Goal: Task Accomplishment & Management: Use online tool/utility

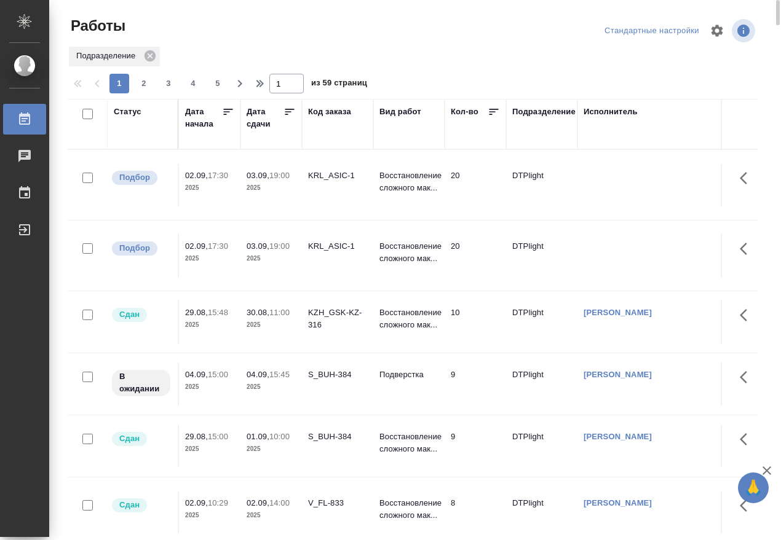
click at [123, 109] on div "Статус" at bounding box center [128, 112] width 28 height 12
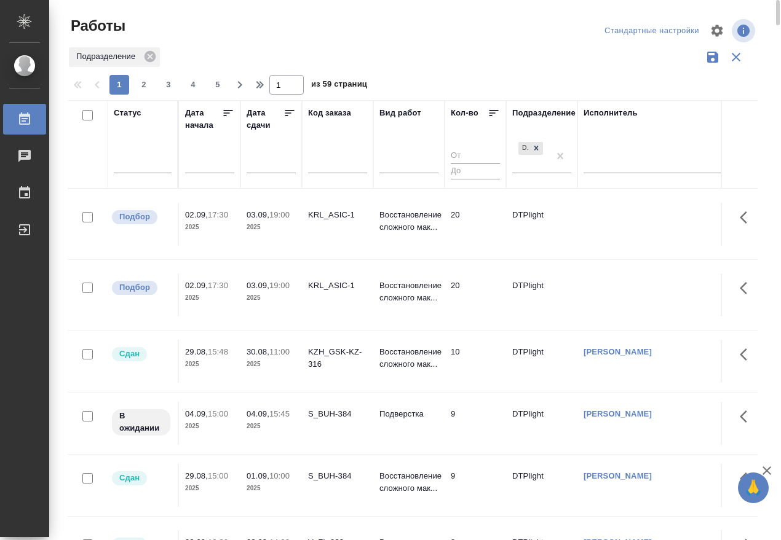
click at [138, 173] on div at bounding box center [143, 166] width 58 height 32
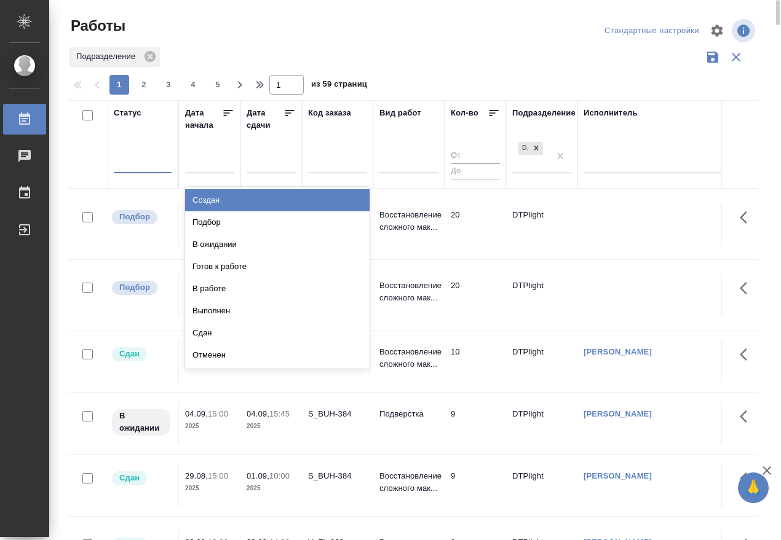
click at [140, 172] on div at bounding box center [143, 161] width 58 height 23
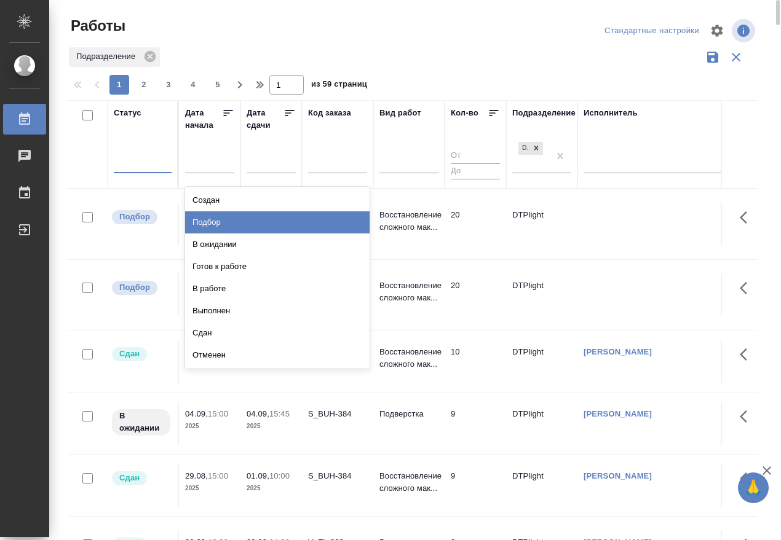
click at [236, 226] on div "Подбор" at bounding box center [277, 223] width 184 height 22
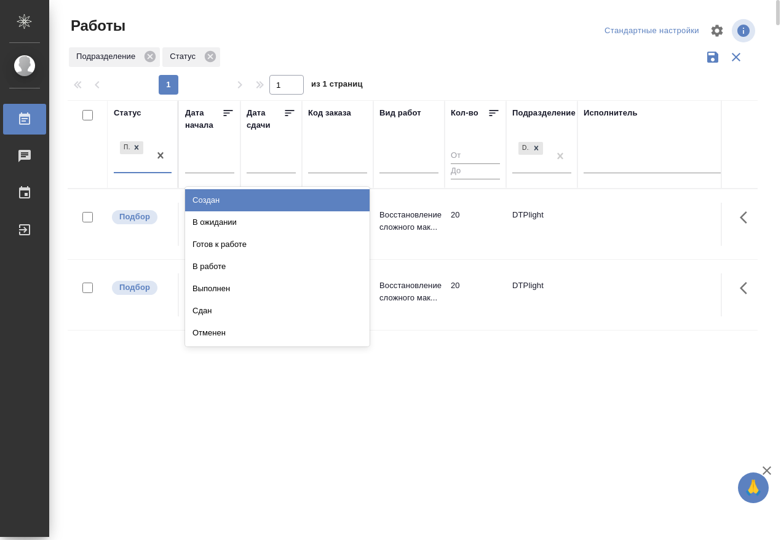
click at [141, 172] on div "Подбор" at bounding box center [143, 156] width 58 height 34
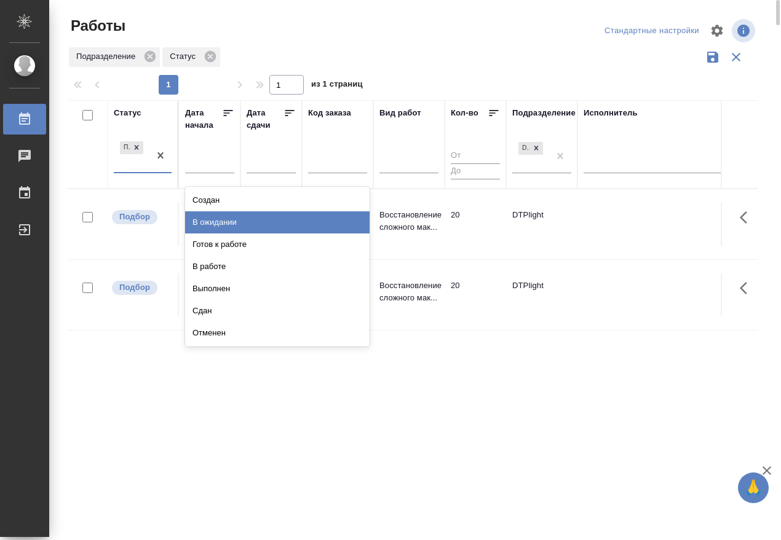
click at [237, 224] on div "В ожидании" at bounding box center [277, 223] width 184 height 22
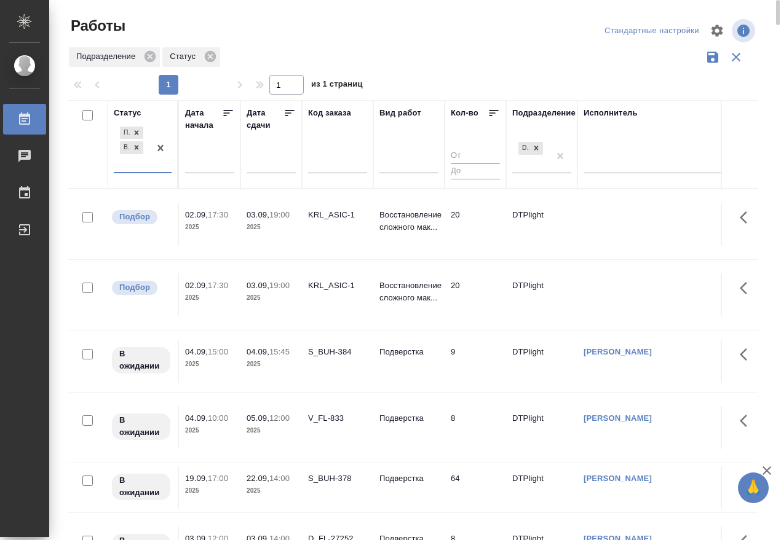
click at [145, 169] on div "Подбор В ожидании" at bounding box center [132, 148] width 36 height 48
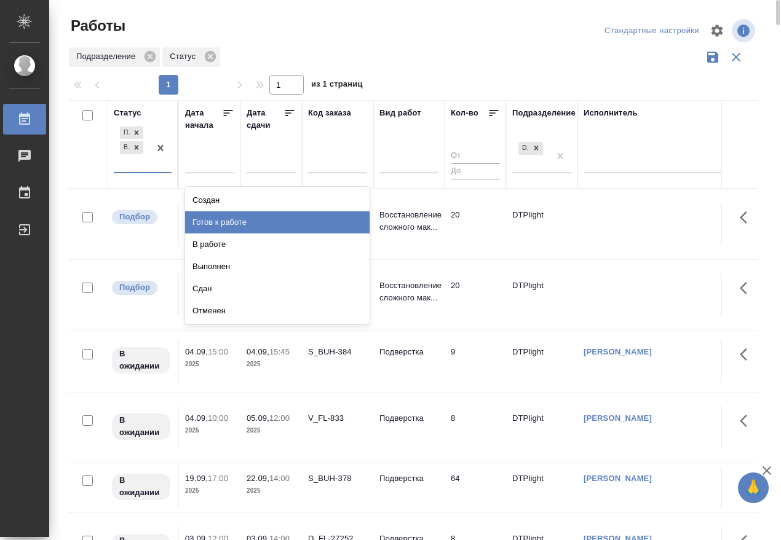
click at [232, 219] on div "Готов к работе" at bounding box center [277, 223] width 184 height 22
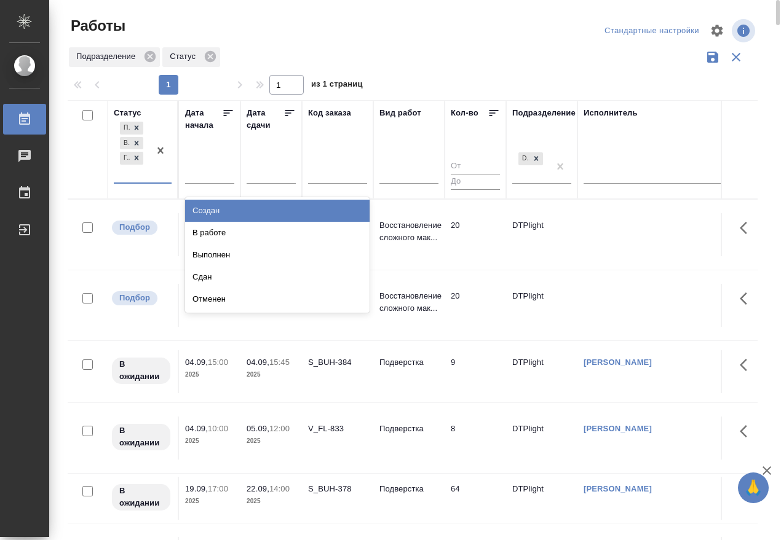
click at [148, 180] on div "Подбор В ожидании Готов к работе" at bounding box center [132, 150] width 36 height 63
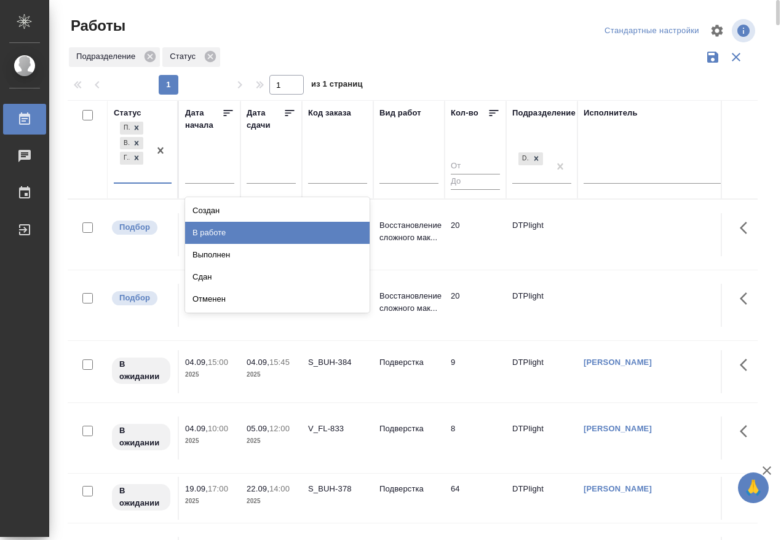
click at [231, 231] on div "В работе" at bounding box center [277, 233] width 184 height 22
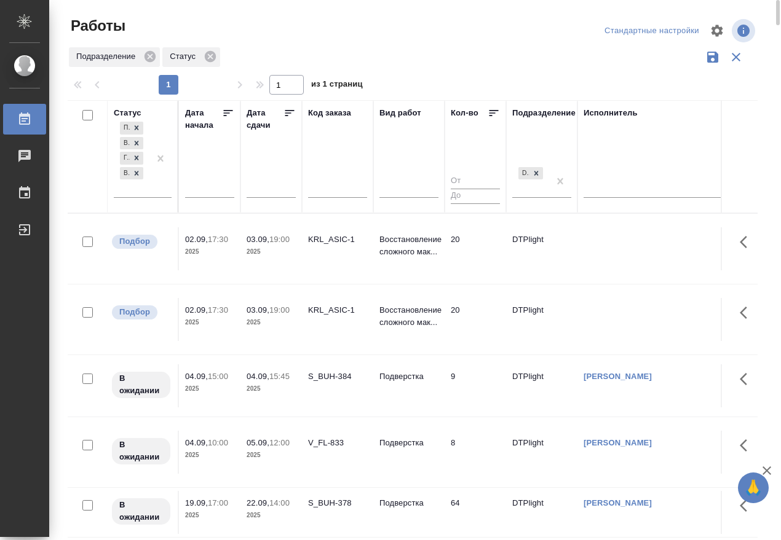
click at [341, 243] on div "KRL_ASIC-1" at bounding box center [337, 240] width 59 height 12
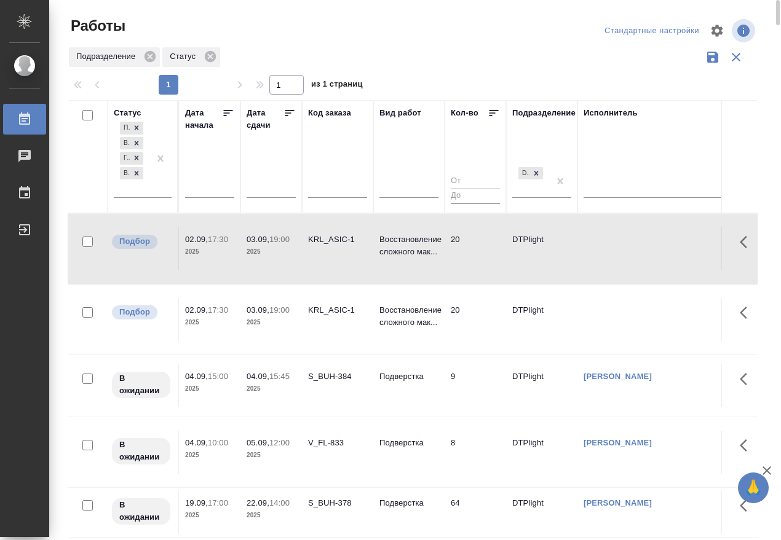
click at [341, 243] on div "KRL_ASIC-1" at bounding box center [337, 240] width 59 height 12
click at [333, 315] on div "KRL_ASIC-1" at bounding box center [337, 310] width 59 height 12
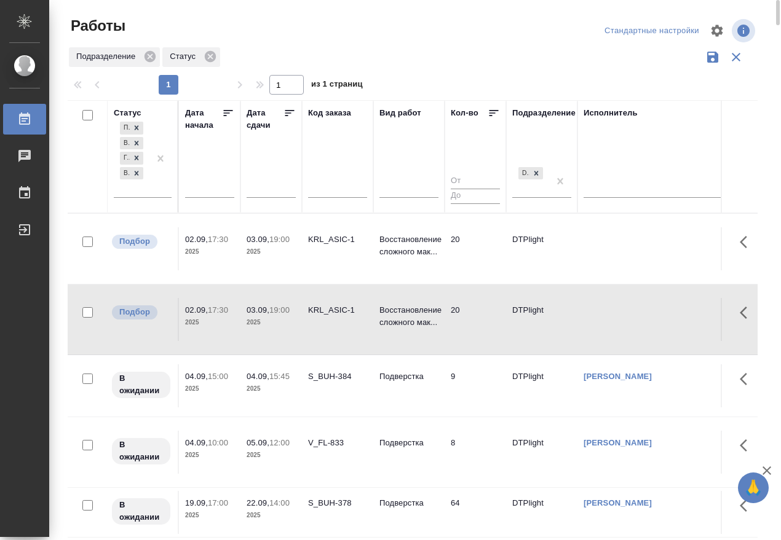
click at [333, 315] on div "KRL_ASIC-1" at bounding box center [337, 310] width 59 height 12
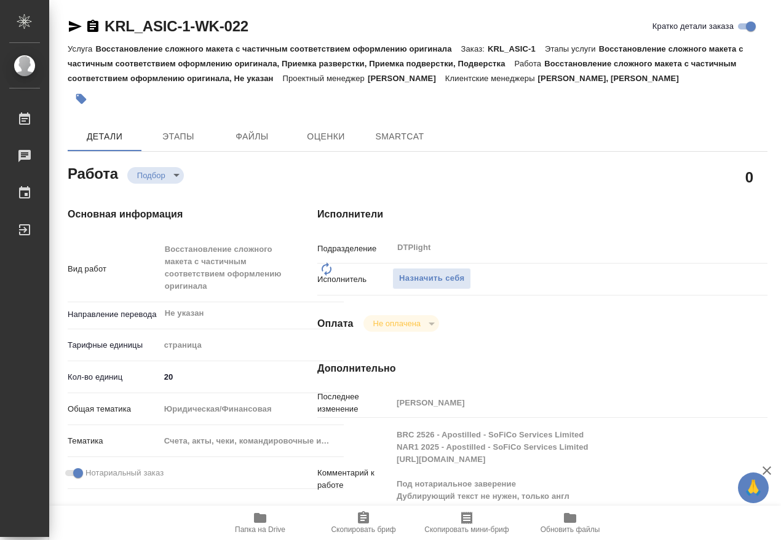
type textarea "x"
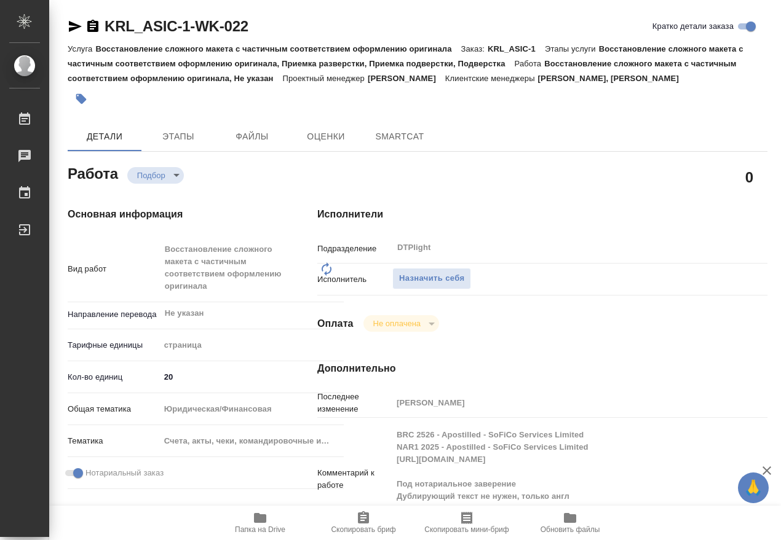
type textarea "x"
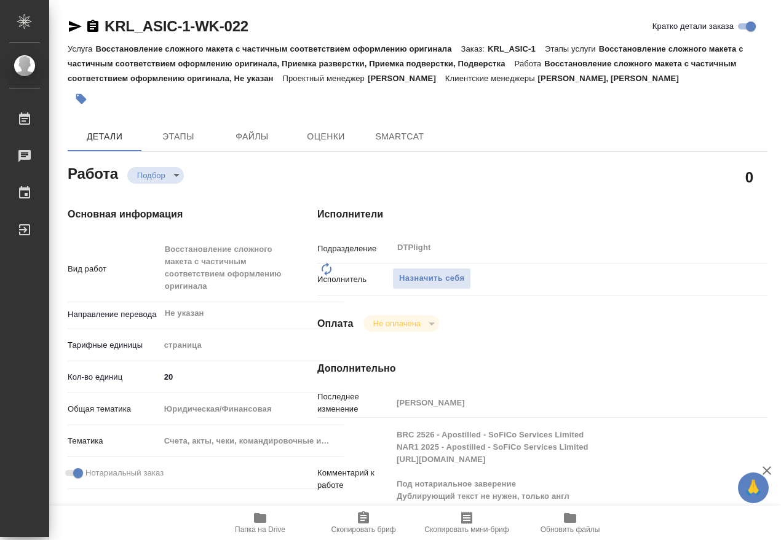
type textarea "x"
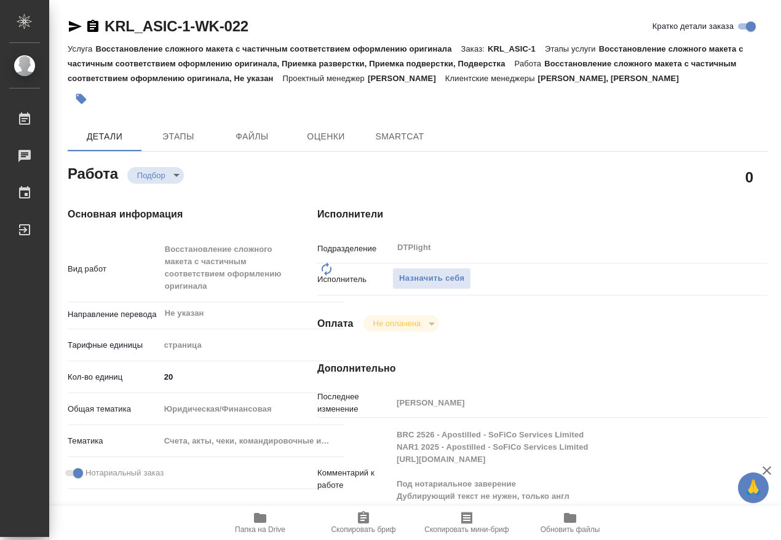
type textarea "x"
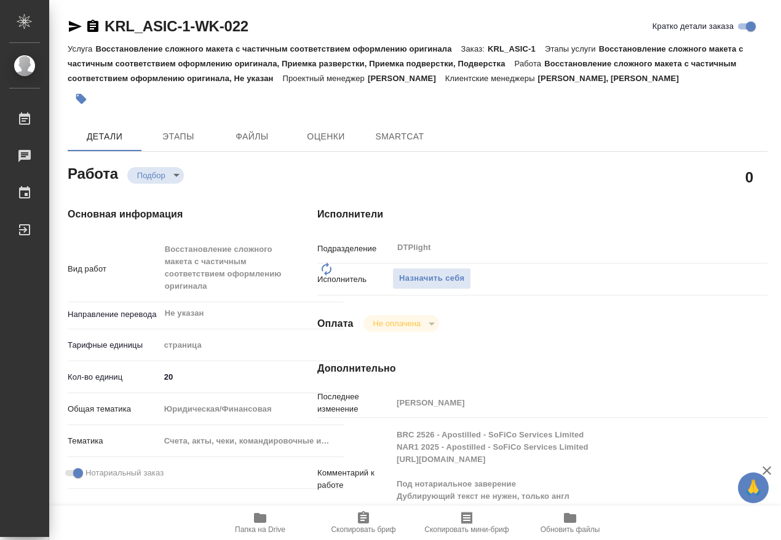
type textarea "x"
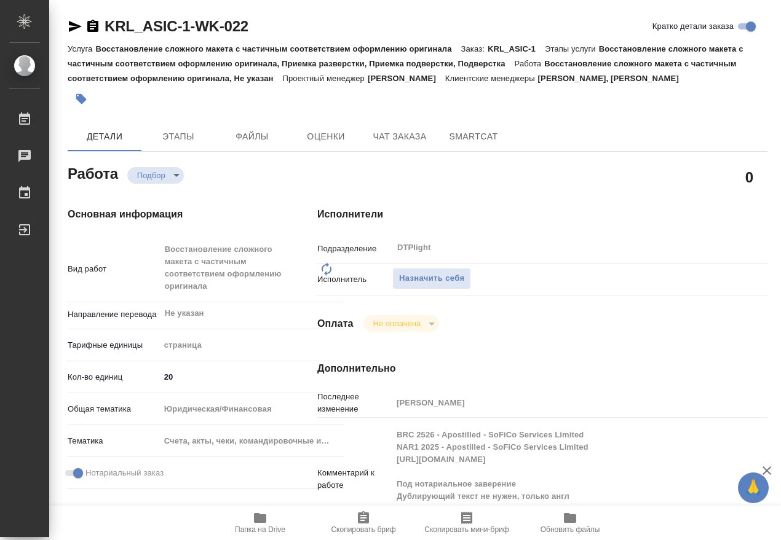
type textarea "x"
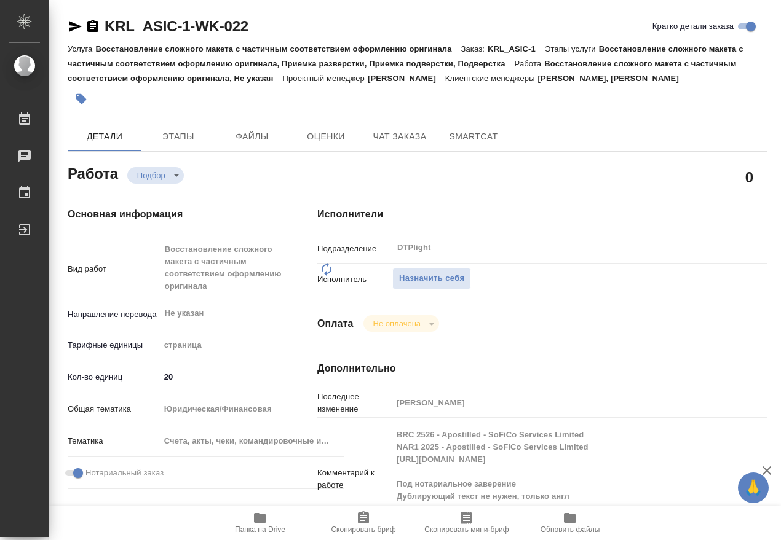
scroll to position [154, 0]
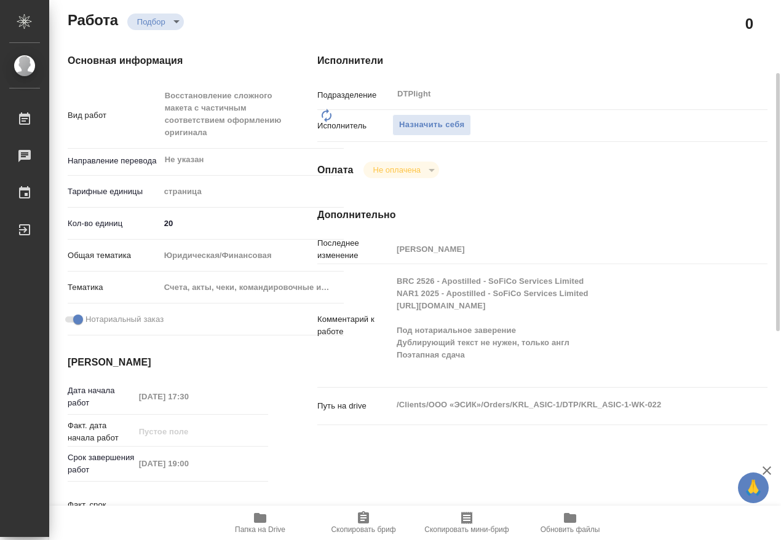
type textarea "x"
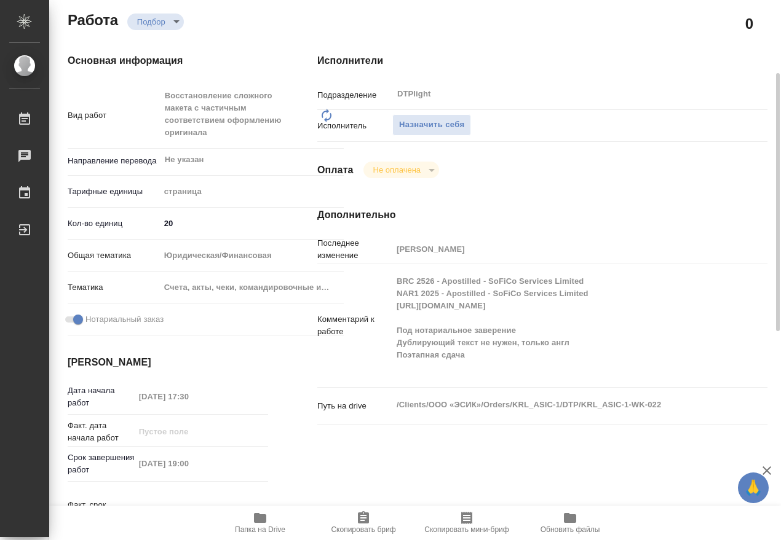
click at [261, 517] on icon "button" at bounding box center [260, 518] width 12 height 10
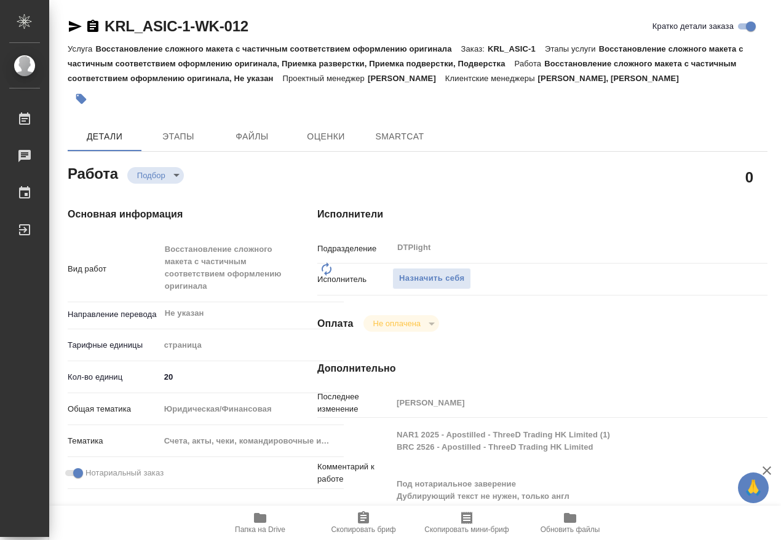
type textarea "x"
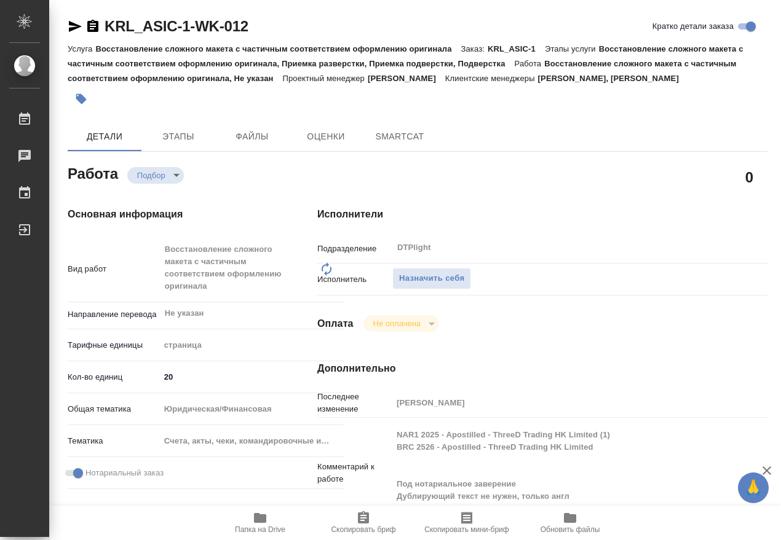
type textarea "x"
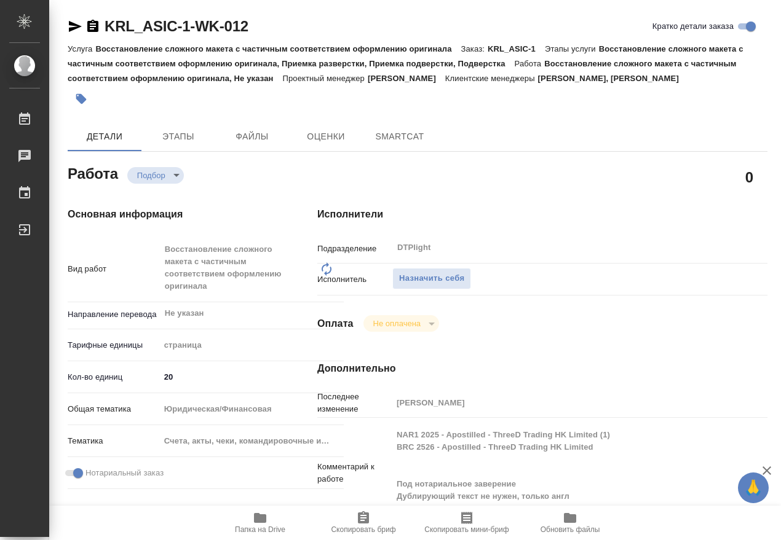
type textarea "x"
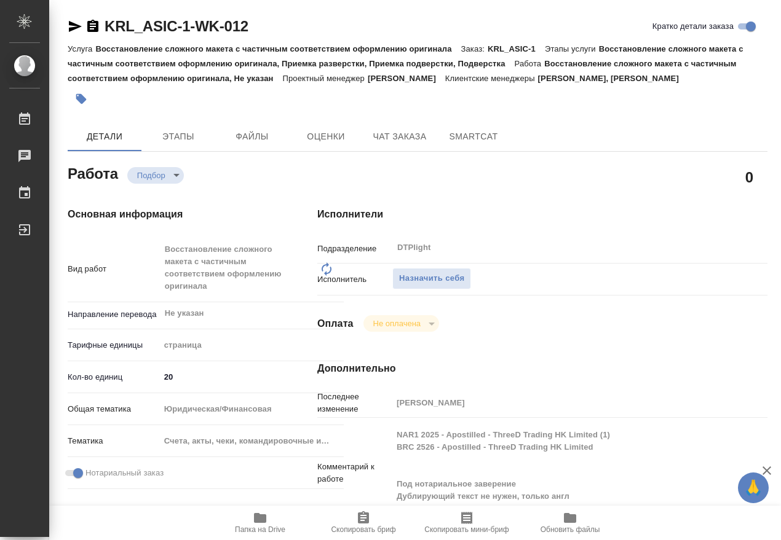
type textarea "x"
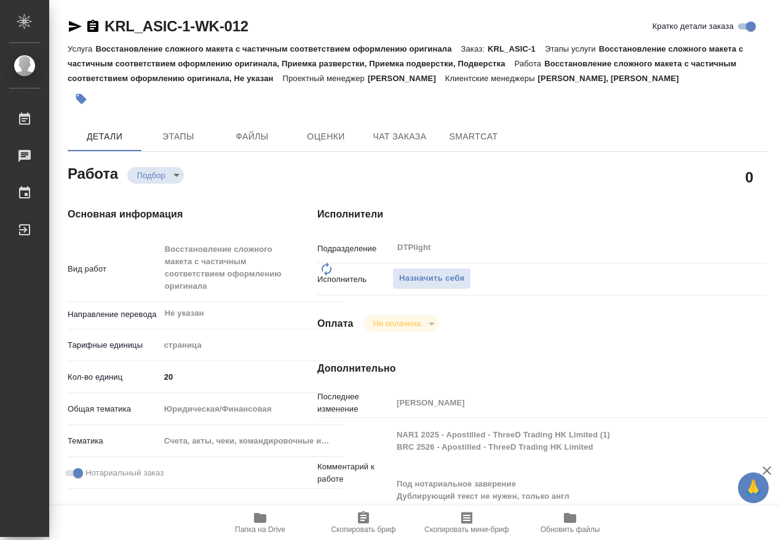
type textarea "x"
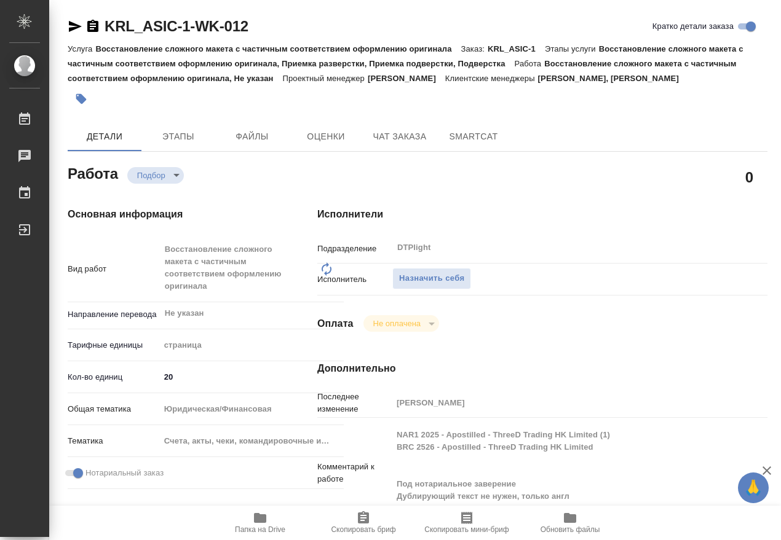
type textarea "x"
